Goal: Transaction & Acquisition: Purchase product/service

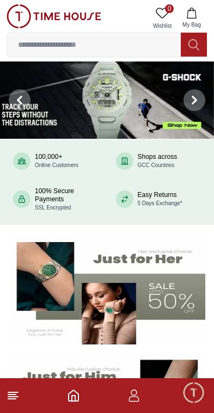
click at [123, 394] on footer at bounding box center [107, 395] width 214 height 35
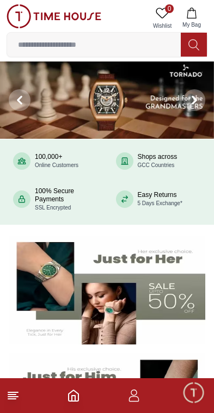
click at [89, 403] on footer at bounding box center [107, 395] width 214 height 35
click at [130, 396] on icon "button" at bounding box center [133, 395] width 13 height 13
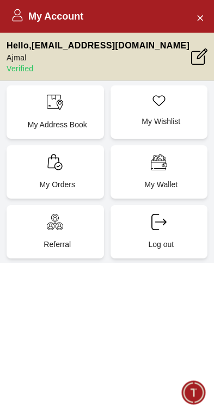
click at [54, 162] on icon at bounding box center [55, 162] width 16 height 16
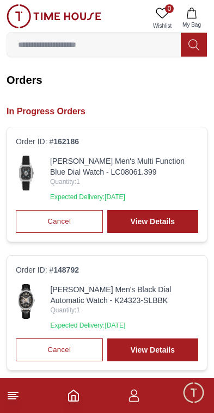
click at [29, 163] on img at bounding box center [26, 173] width 21 height 35
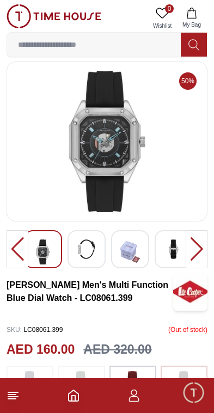
scroll to position [4, 0]
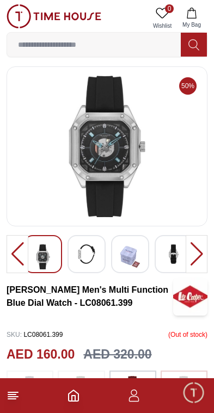
click at [89, 250] on img at bounding box center [87, 254] width 20 height 20
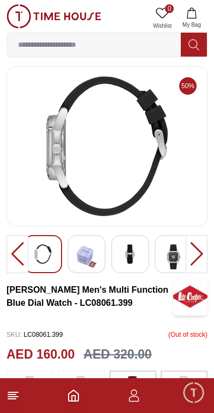
click at [128, 253] on img at bounding box center [130, 254] width 20 height 20
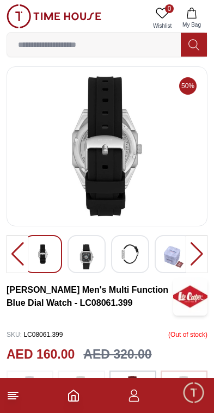
click at [148, 260] on div at bounding box center [130, 254] width 38 height 38
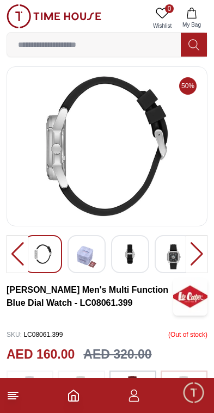
click at [174, 264] on img at bounding box center [174, 256] width 20 height 25
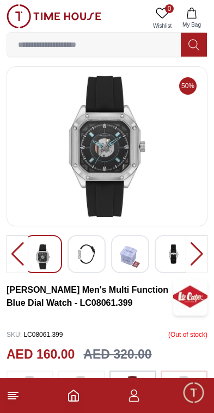
click at [73, 400] on icon "Home" at bounding box center [73, 395] width 13 height 13
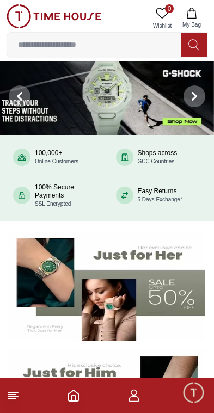
click at [79, 397] on icon "Home" at bounding box center [73, 395] width 13 height 13
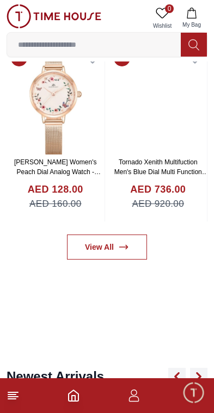
scroll to position [496, 0]
